Goal: Check status: Check status

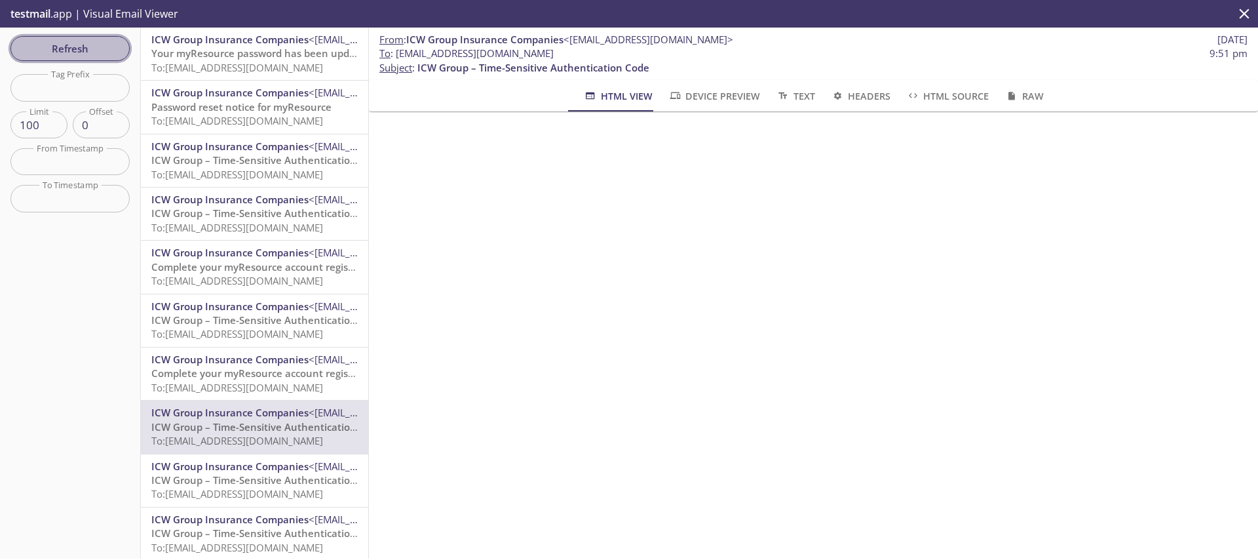
click at [84, 51] on span "Refresh" at bounding box center [70, 48] width 98 height 17
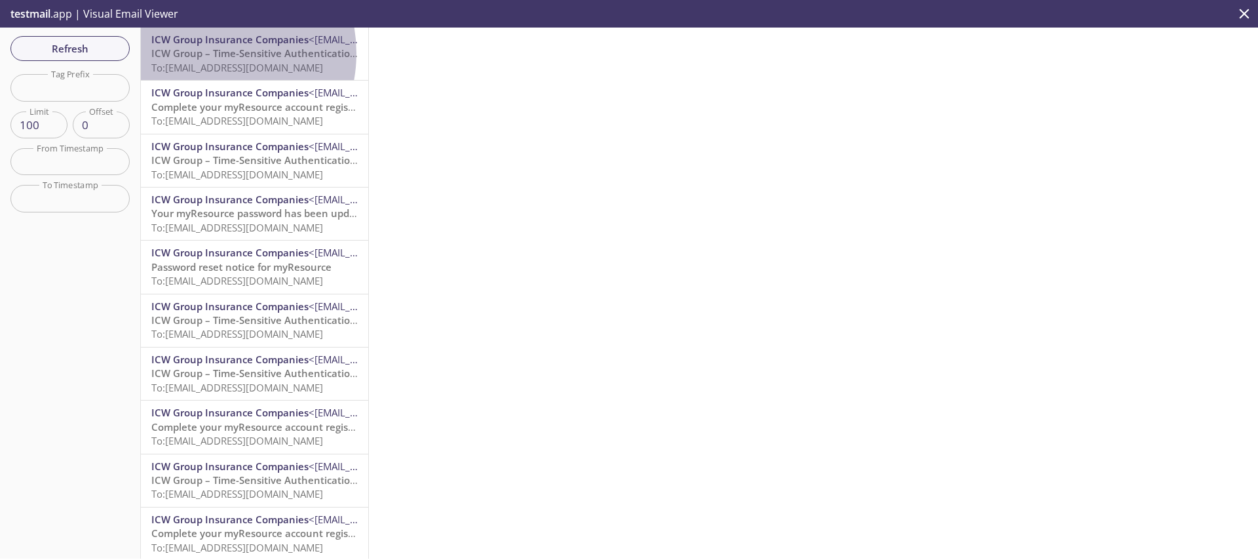
click at [204, 53] on span "ICW Group – Time-Sensitive Authentication Code" at bounding box center [267, 53] width 232 height 13
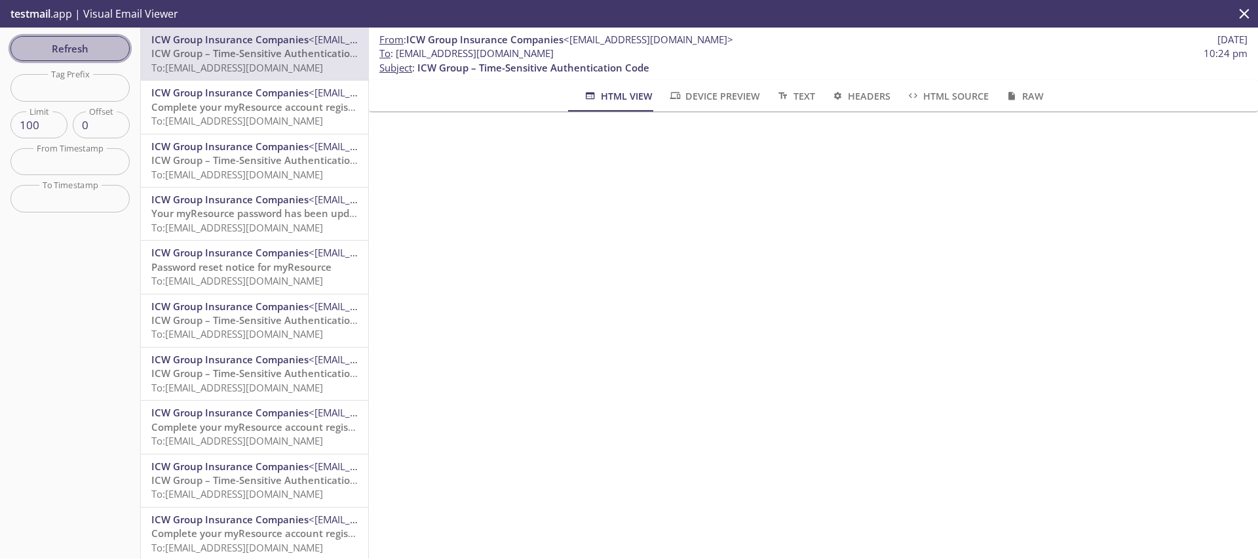
click at [78, 47] on span "Refresh" at bounding box center [70, 48] width 98 height 17
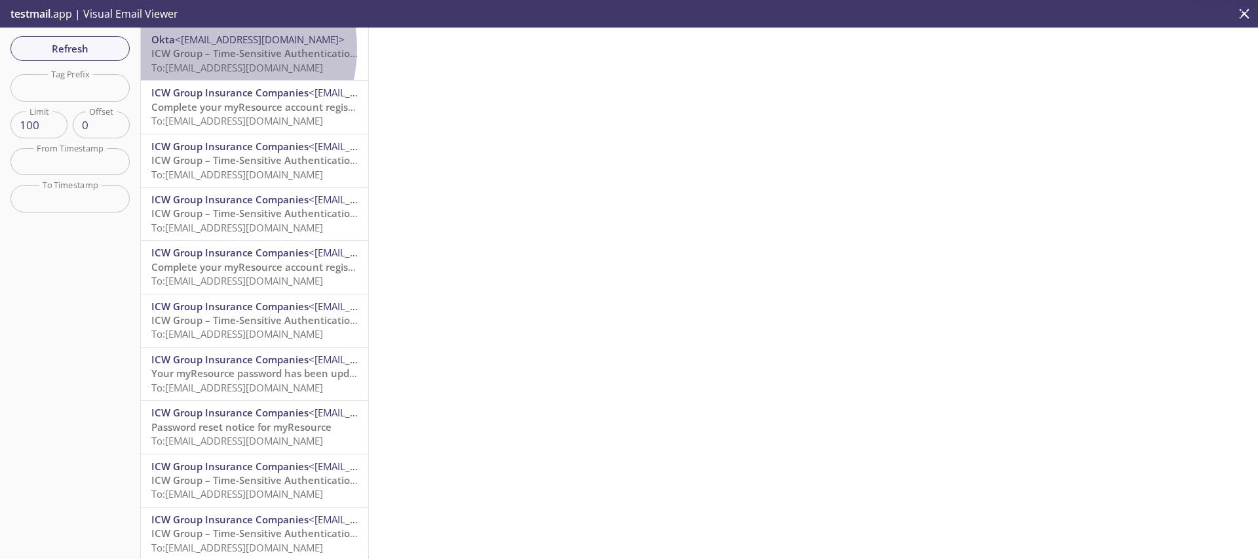
click at [206, 48] on span "ICW Group – Time-Sensitive Authentication Code" at bounding box center [267, 53] width 232 height 13
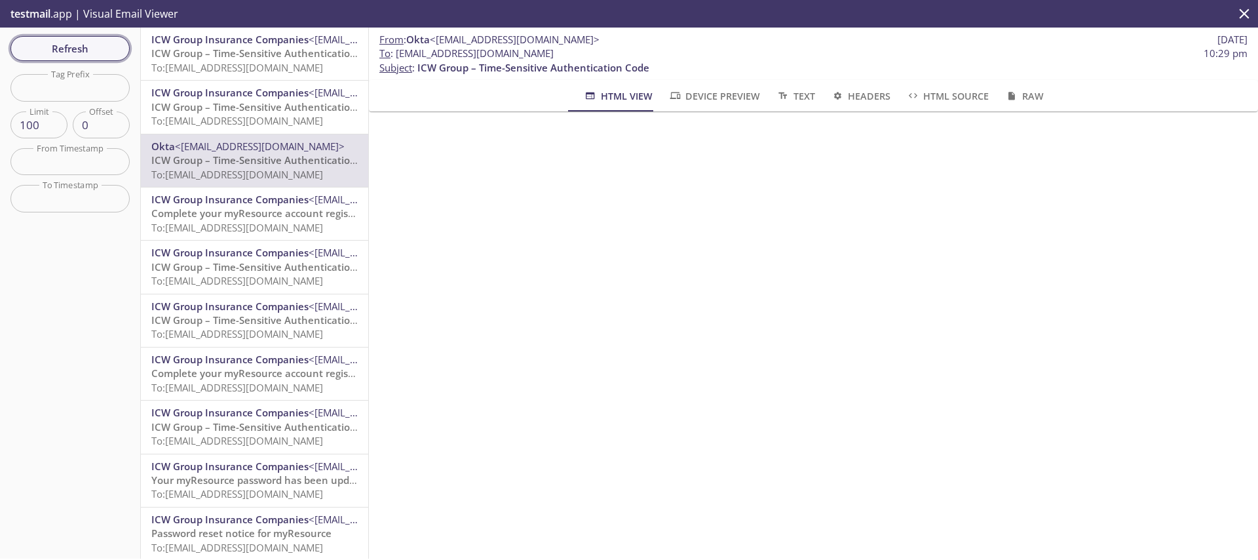
click at [96, 37] on button "Refresh" at bounding box center [69, 48] width 119 height 25
